Goal: Communication & Community: Answer question/provide support

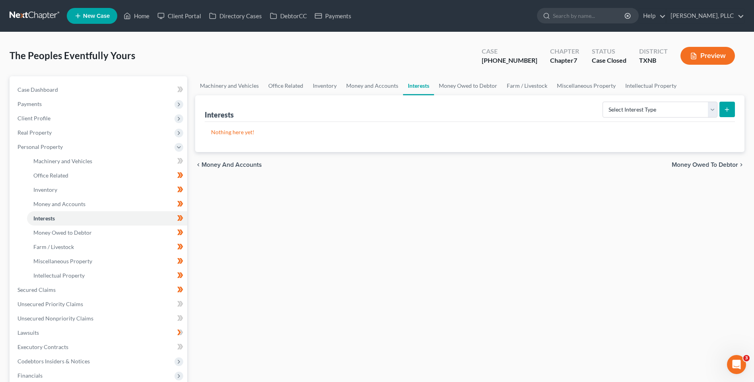
click at [213, 56] on div "The Peoples Eventfully Yours Upgraded Case 24-42741-7 Chapter Chapter 7 Status …" at bounding box center [377, 59] width 735 height 35
click at [35, 88] on span "Case Dashboard" at bounding box center [37, 89] width 41 height 7
select select "0"
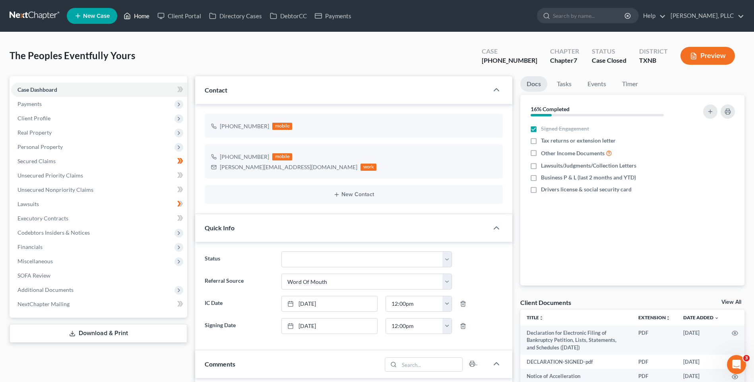
scroll to position [82, 0]
click at [139, 17] on link "Home" at bounding box center [137, 16] width 34 height 14
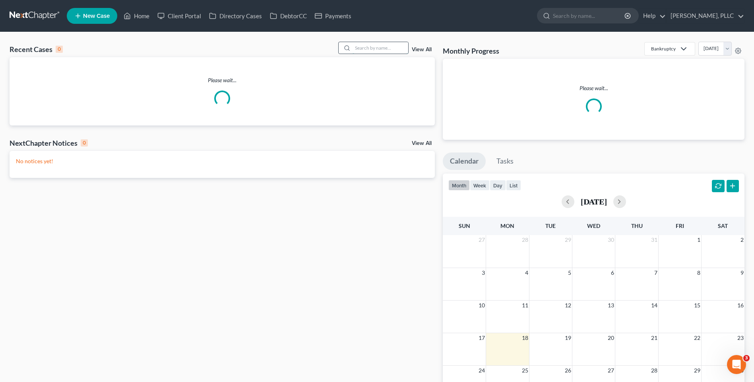
click at [381, 50] on input "search" at bounding box center [380, 48] width 56 height 12
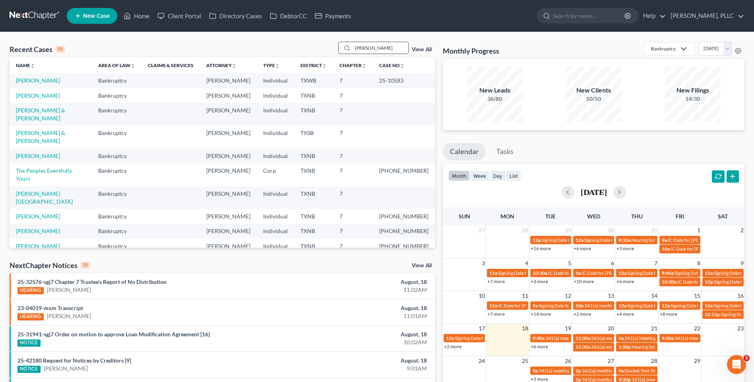
type input "[PERSON_NAME]"
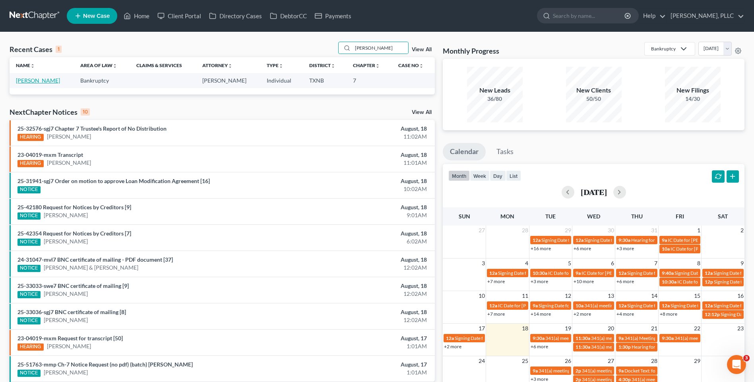
click at [23, 79] on link "[PERSON_NAME]" at bounding box center [38, 80] width 44 height 7
select select "4"
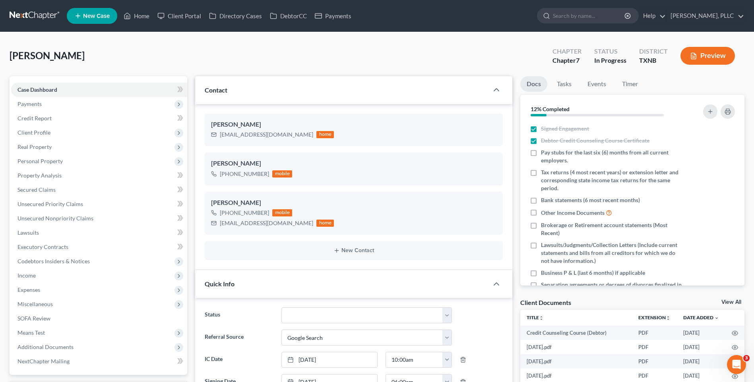
scroll to position [918, 0]
drag, startPoint x: 219, startPoint y: 136, endPoint x: 269, endPoint y: 135, distance: 50.9
click at [269, 135] on div "[EMAIL_ADDRESS][DOMAIN_NAME] home" at bounding box center [272, 135] width 123 height 10
drag, startPoint x: 263, startPoint y: 136, endPoint x: 259, endPoint y: 137, distance: 4.4
copy div "[EMAIL_ADDRESS][DOMAIN_NAME]"
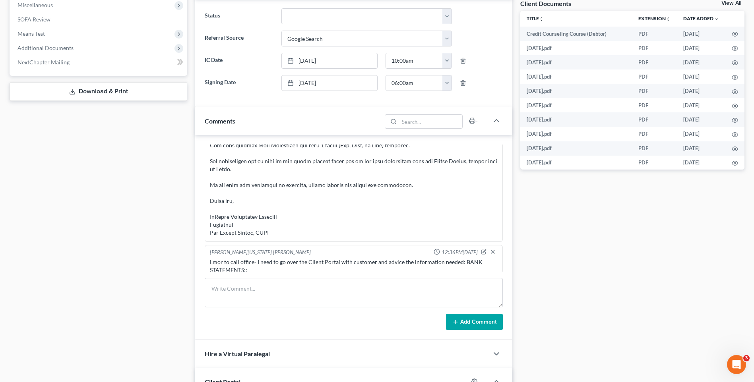
scroll to position [309, 0]
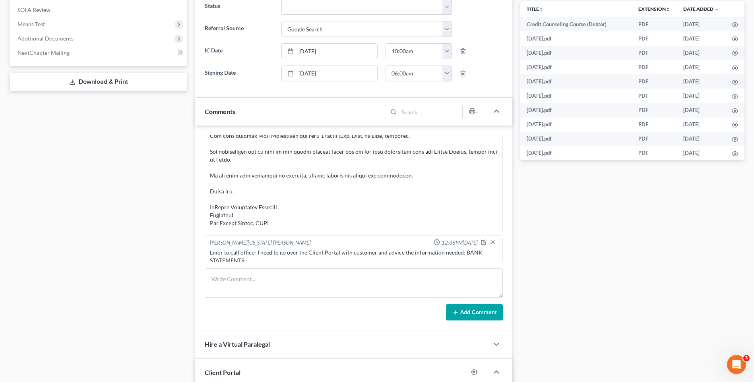
click at [220, 267] on div "[PERSON_NAME][US_STATE] [PERSON_NAME] 09:13AM[DATE] Lmor to call::: [PERSON_NAM…" at bounding box center [353, 228] width 317 height 205
click at [221, 278] on textarea at bounding box center [354, 283] width 298 height 29
paste textarea "Greetings [PERSON_NAME], I received the notice that you have a Chase Bank accou…"
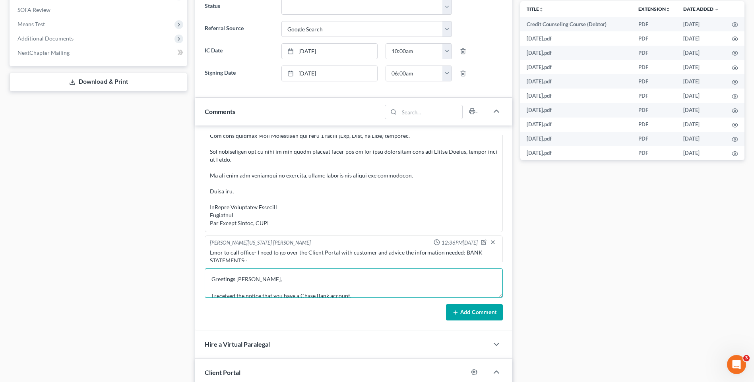
scroll to position [110, 0]
type textarea "Greetings [PERSON_NAME], I received the notice that you have a Chase Bank accou…"
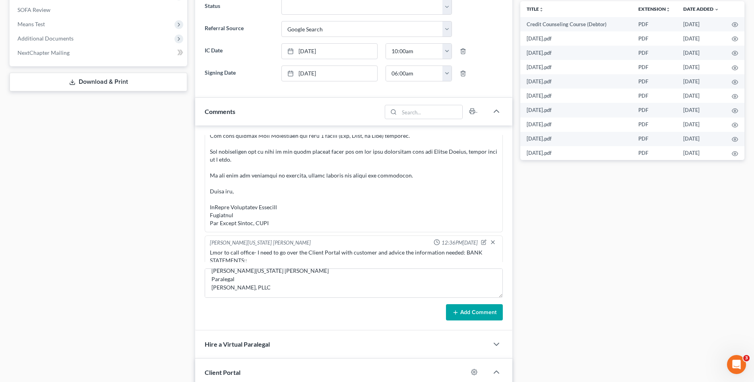
click at [463, 311] on button "Add Comment" at bounding box center [474, 312] width 57 height 17
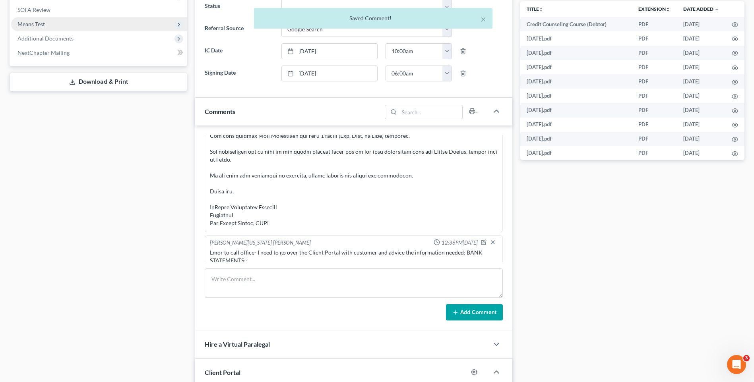
scroll to position [1059, 0]
